Goal: Task Accomplishment & Management: Manage account settings

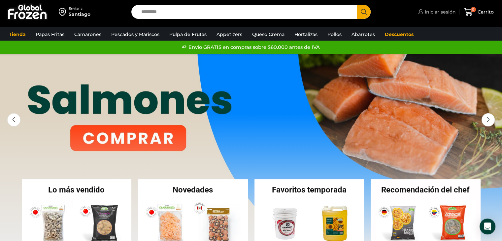
click at [431, 13] on span "Iniciar sesión" at bounding box center [439, 12] width 33 height 7
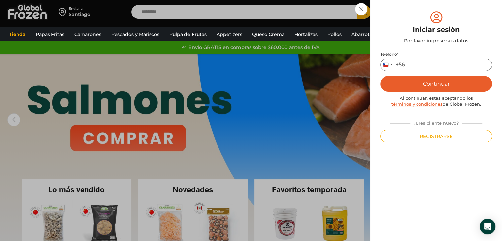
click at [416, 65] on input "Teléfono *" at bounding box center [436, 65] width 112 height 12
type input "*********"
drag, startPoint x: 424, startPoint y: 87, endPoint x: 426, endPoint y: 97, distance: 9.7
click at [426, 97] on div "Teléfono * Chile +56 +56 Argentina +54 Chile +56 ********* Continuar Al continu…" at bounding box center [436, 97] width 112 height 90
click at [431, 83] on button "Continuar" at bounding box center [436, 84] width 112 height 16
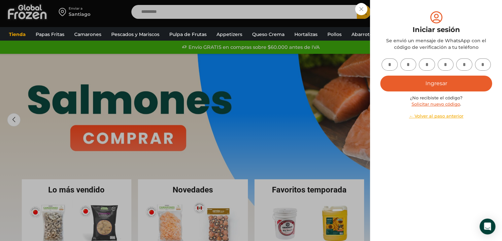
click at [392, 68] on input "text" at bounding box center [390, 64] width 16 height 12
type input "*"
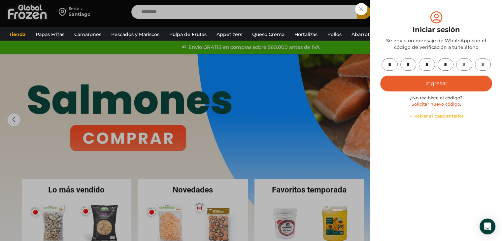
type input "*"
click at [412, 84] on button "Ingresar" at bounding box center [436, 84] width 112 height 16
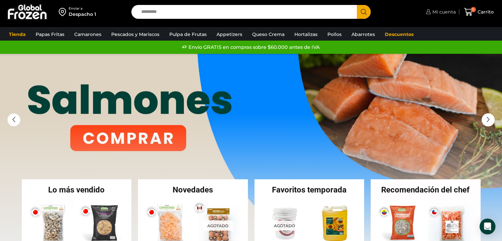
click at [446, 15] on span "Mi cuenta" at bounding box center [443, 12] width 25 height 7
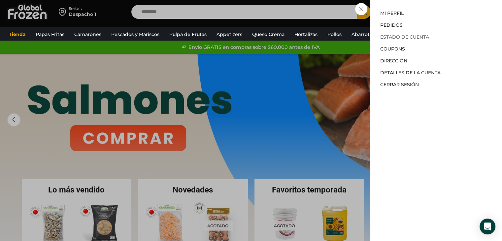
click at [422, 38] on link "Estado de Cuenta" at bounding box center [404, 37] width 49 height 6
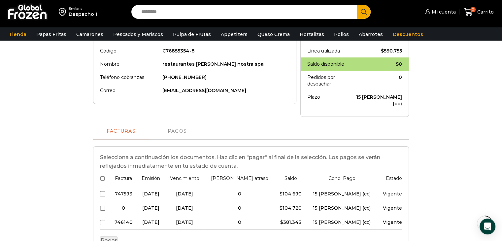
scroll to position [132, 0]
